Goal: Transaction & Acquisition: Purchase product/service

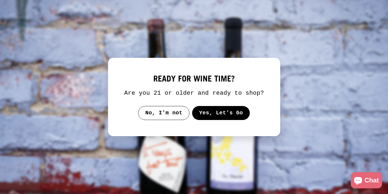
click at [219, 120] on button "Yes, Let's Go" at bounding box center [221, 113] width 58 height 14
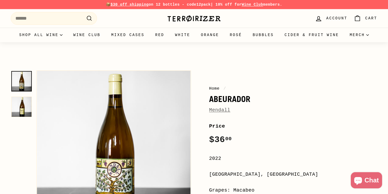
click at [221, 108] on link "Mendall" at bounding box center [219, 109] width 21 height 5
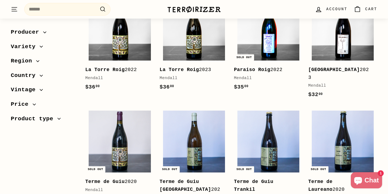
scroll to position [270, 0]
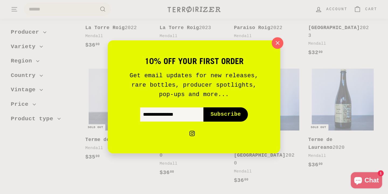
click at [278, 41] on icon "button" at bounding box center [277, 43] width 8 height 8
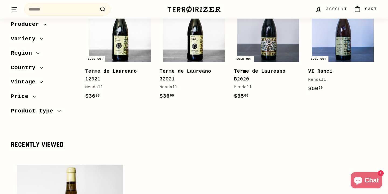
scroll to position [474, 0]
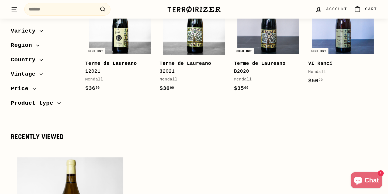
click at [182, 28] on img at bounding box center [194, 23] width 62 height 62
